Goal: Find specific page/section: Find specific page/section

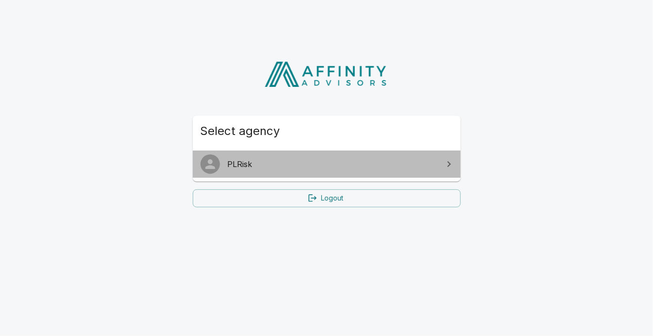
click at [410, 164] on span "PLRisk" at bounding box center [333, 164] width 210 height 12
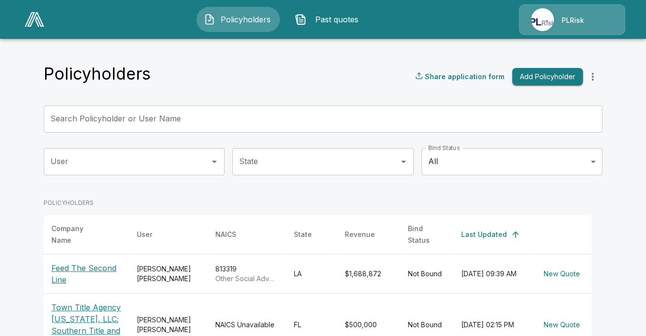
click at [562, 17] on div "PLRisk" at bounding box center [572, 19] width 106 height 31
click at [37, 14] on img at bounding box center [34, 19] width 19 height 15
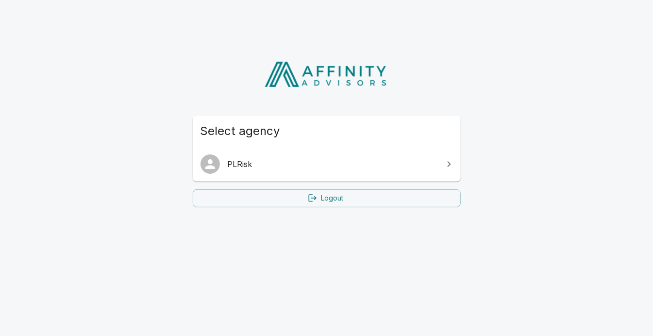
click at [314, 197] on icon at bounding box center [313, 198] width 10 height 10
